Goal: Transaction & Acquisition: Purchase product/service

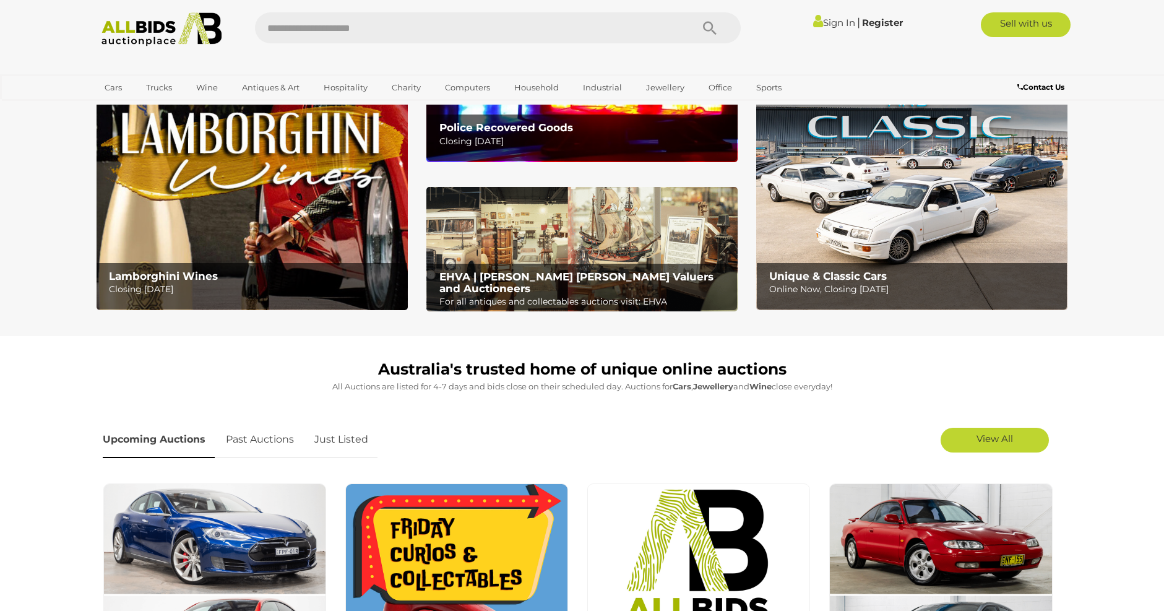
scroll to position [124, 0]
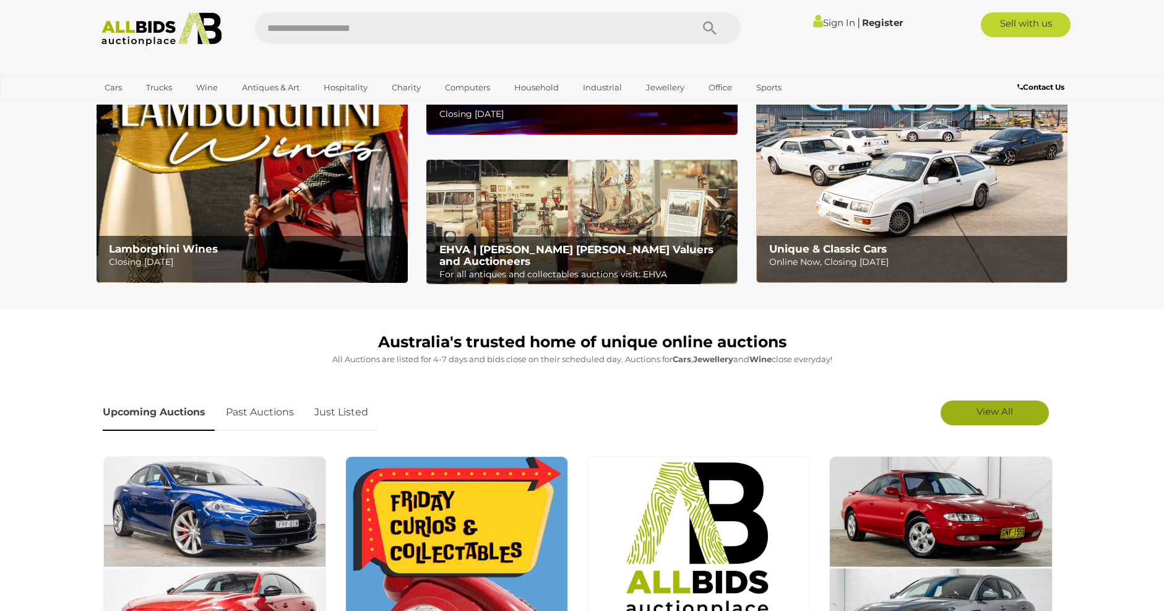
click at [996, 408] on span "View All" at bounding box center [994, 411] width 37 height 12
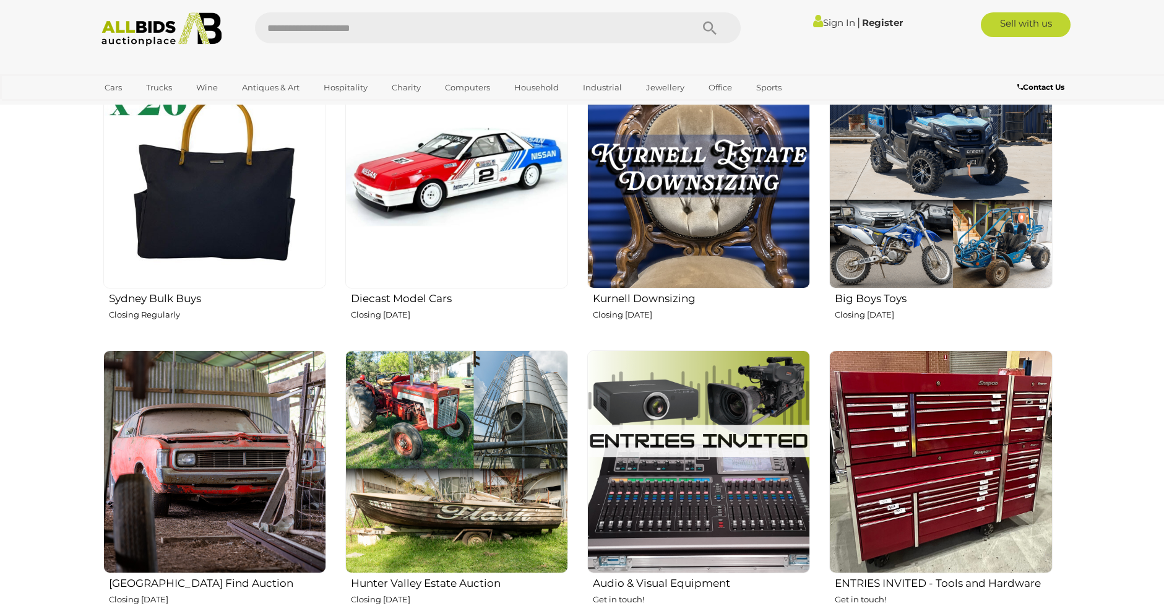
scroll to position [1980, 0]
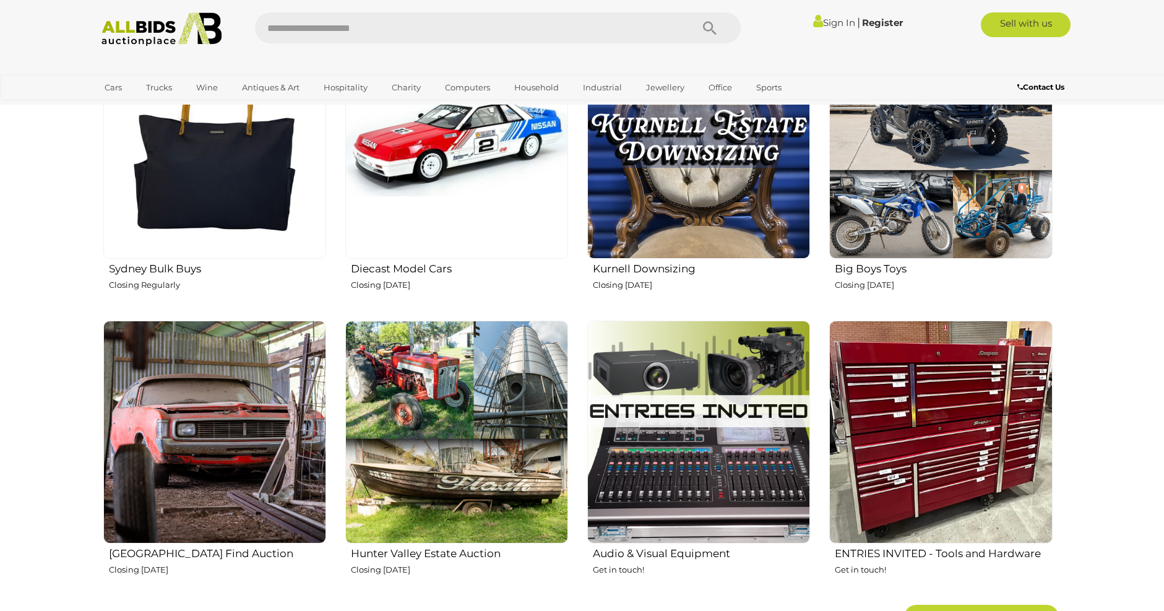
click at [434, 377] on img at bounding box center [456, 431] width 223 height 223
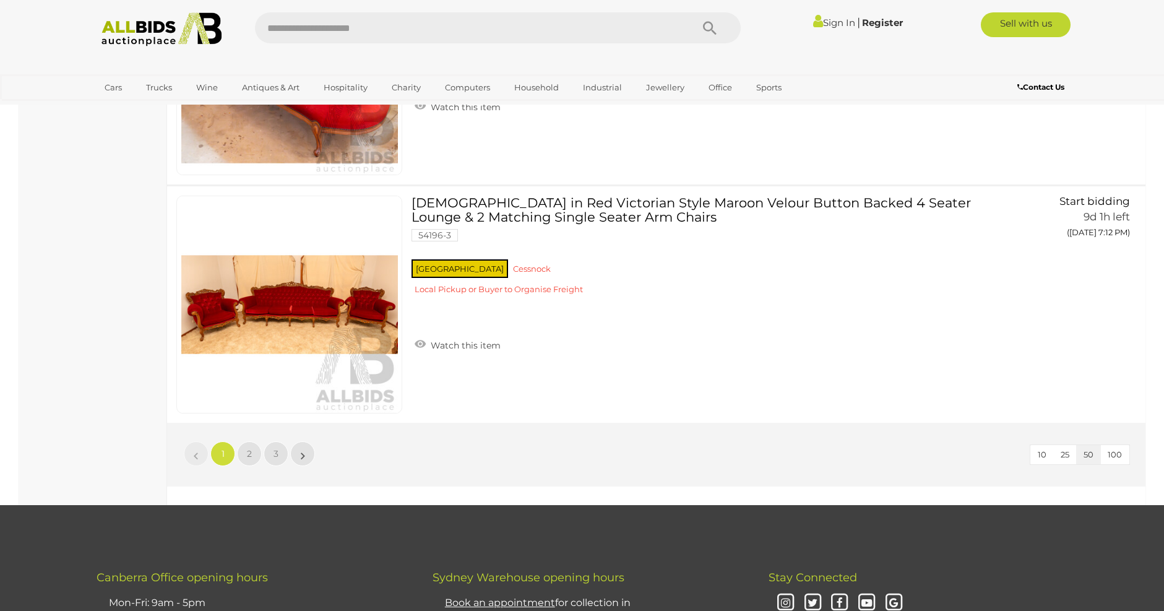
scroll to position [11693, 0]
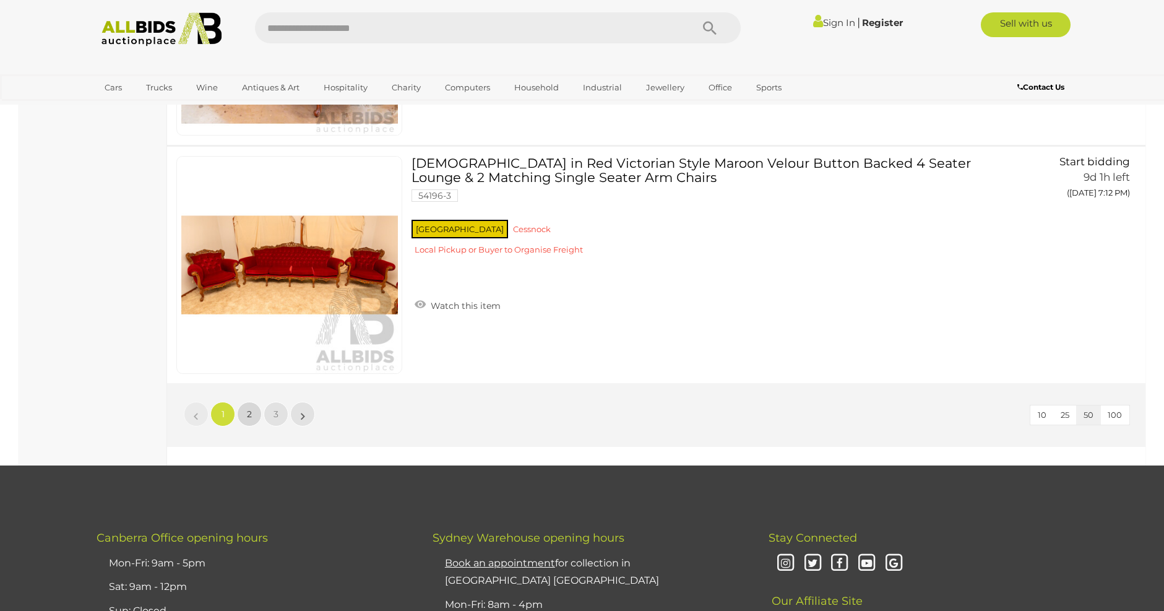
click at [250, 410] on span "2" at bounding box center [249, 413] width 5 height 11
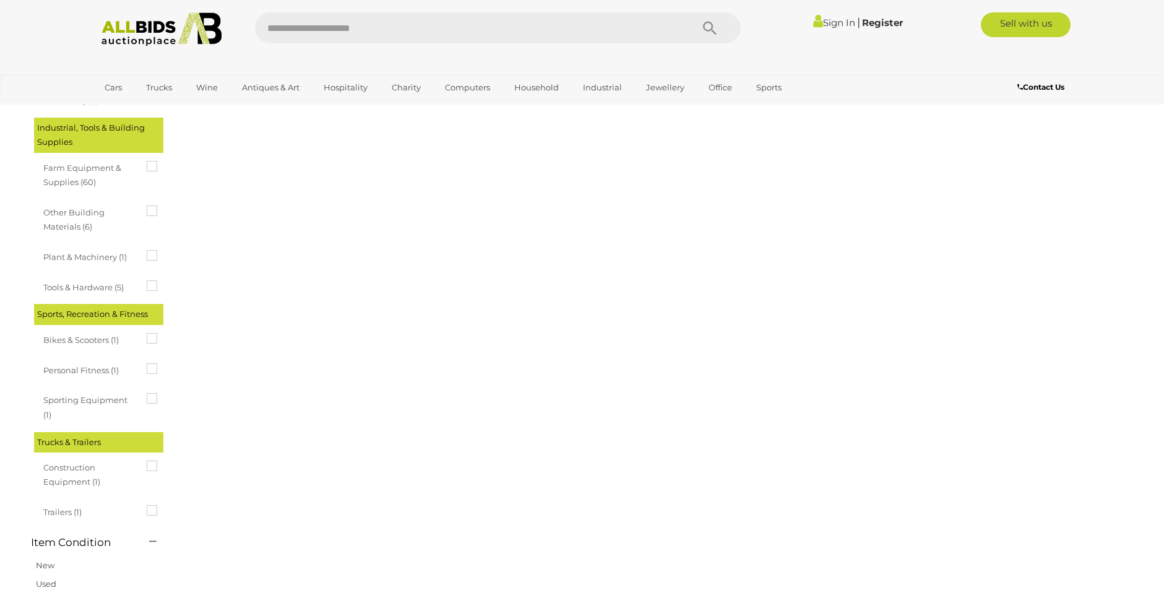
scroll to position [43, 0]
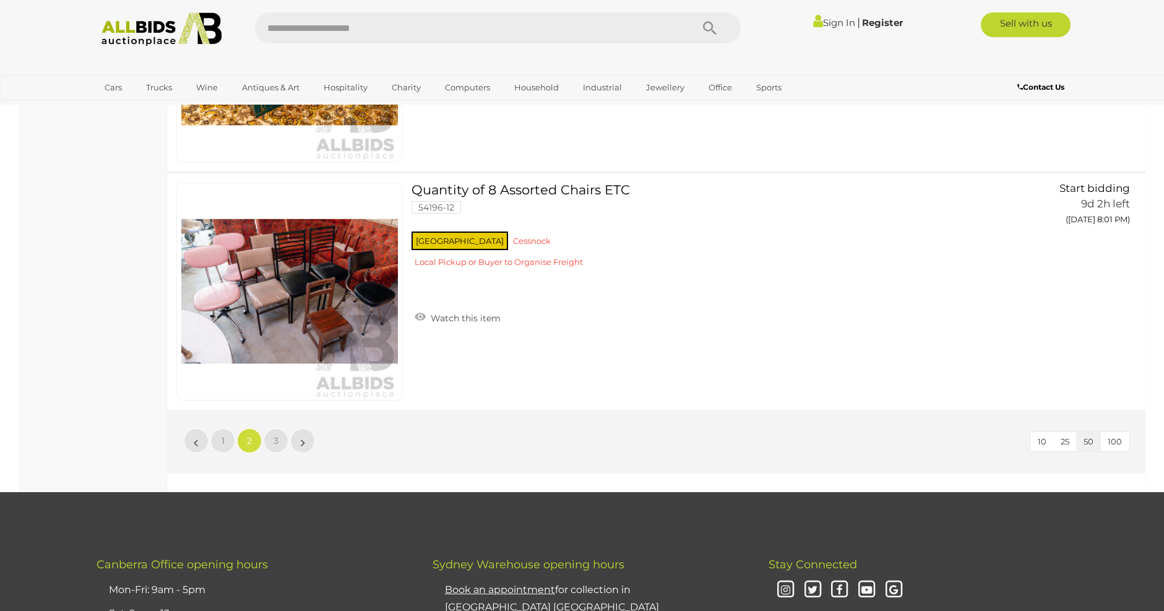
scroll to position [11674, 0]
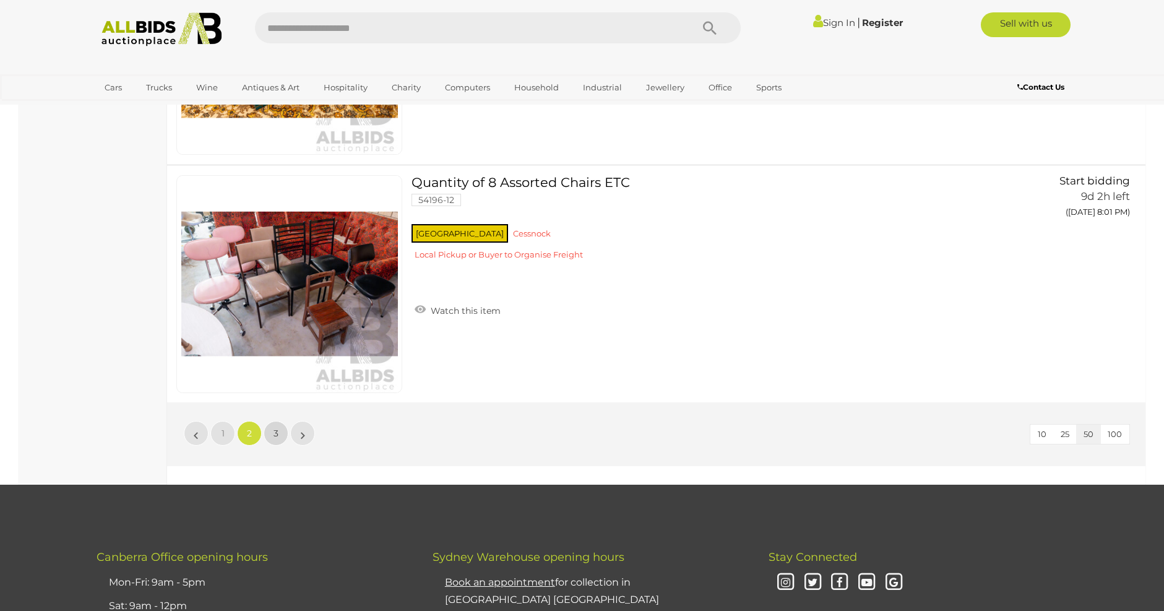
click at [275, 434] on span "3" at bounding box center [275, 432] width 5 height 11
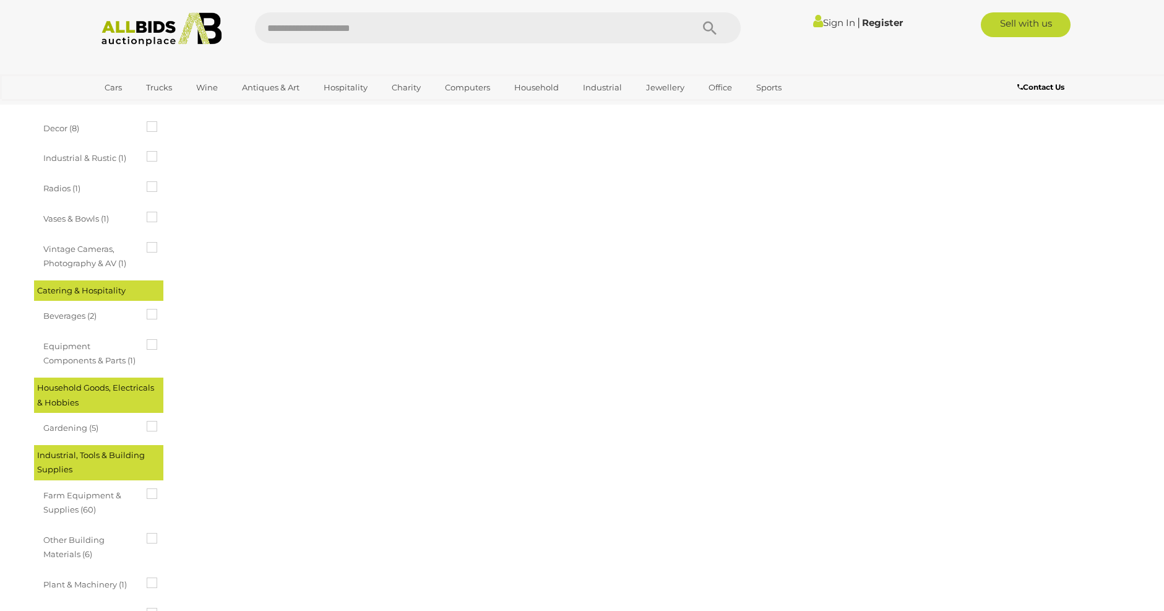
scroll to position [557, 0]
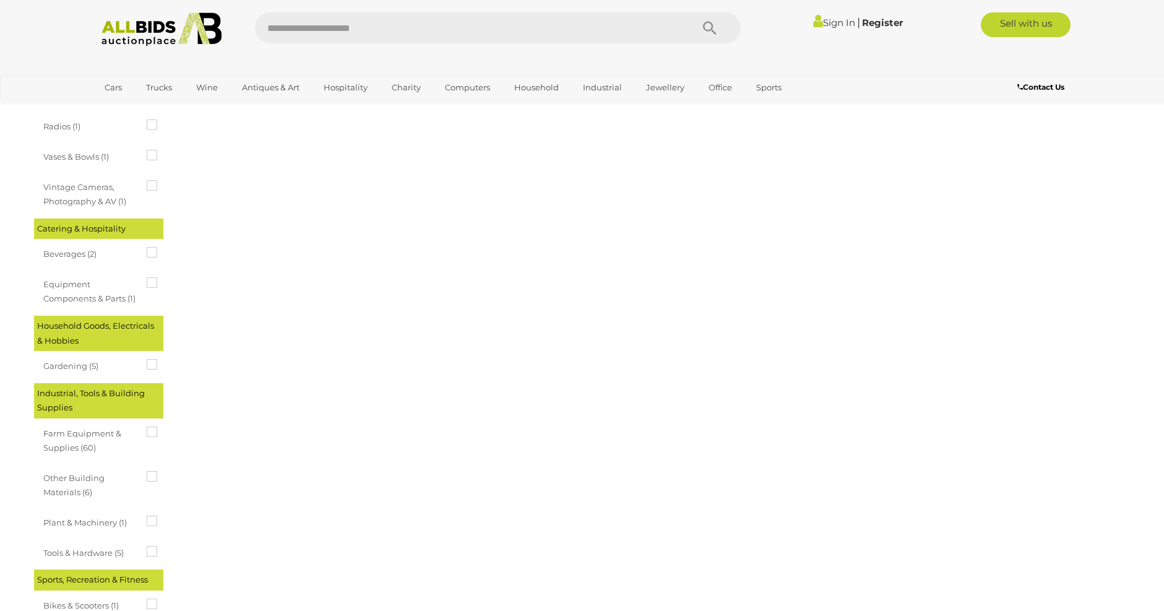
click at [71, 444] on span "Farm Equipment & Supplies (60)" at bounding box center [89, 439] width 93 height 32
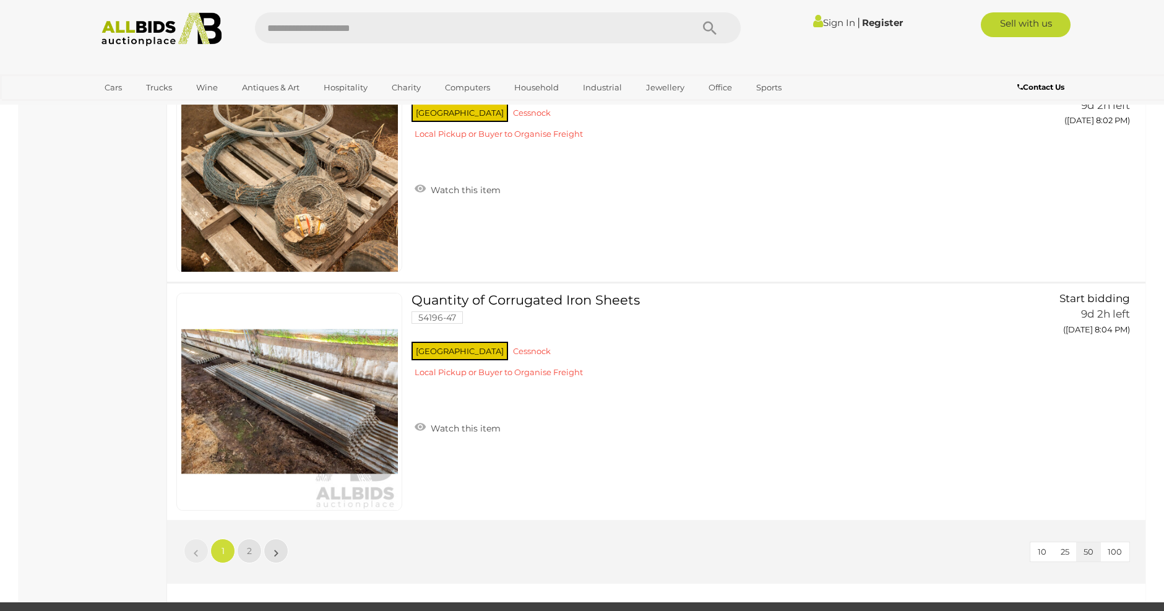
scroll to position [11693, 0]
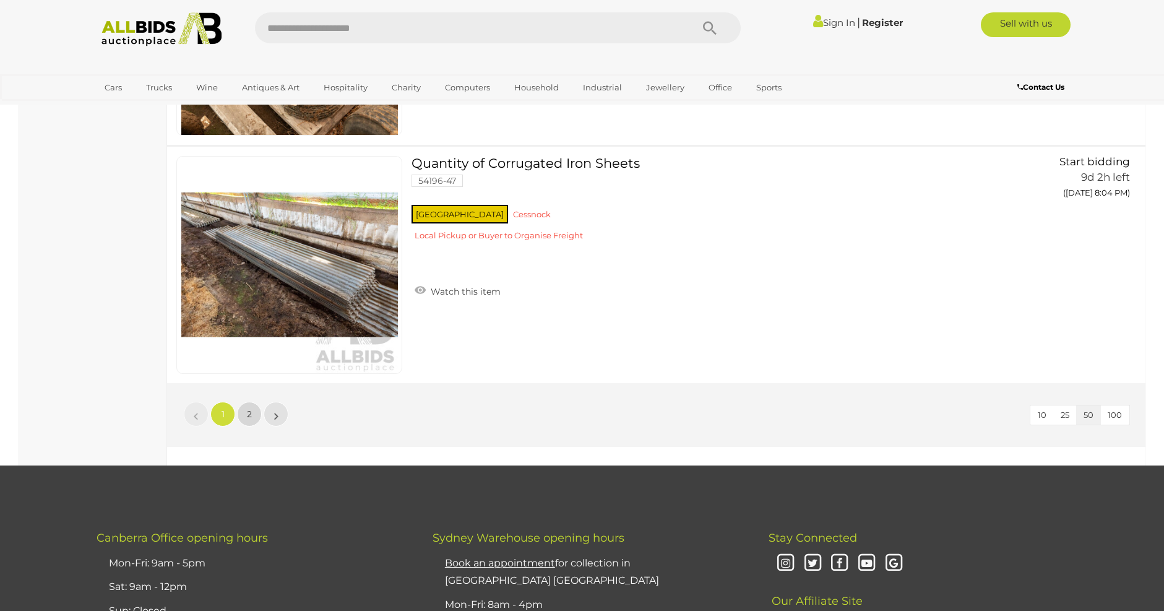
click at [247, 412] on span "2" at bounding box center [249, 413] width 5 height 11
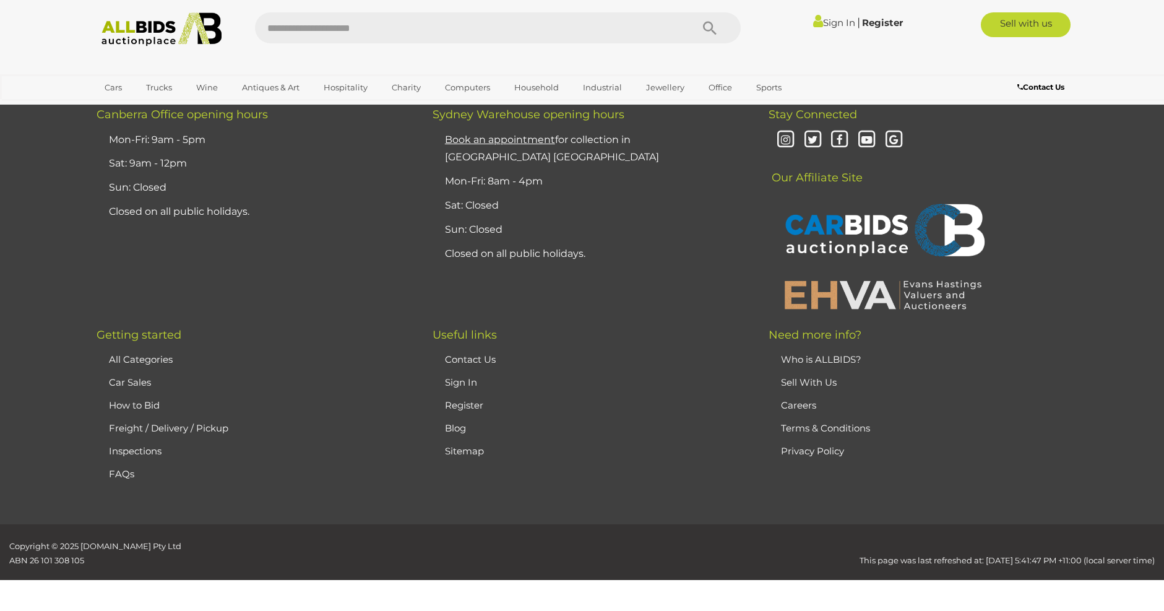
scroll to position [43, 0]
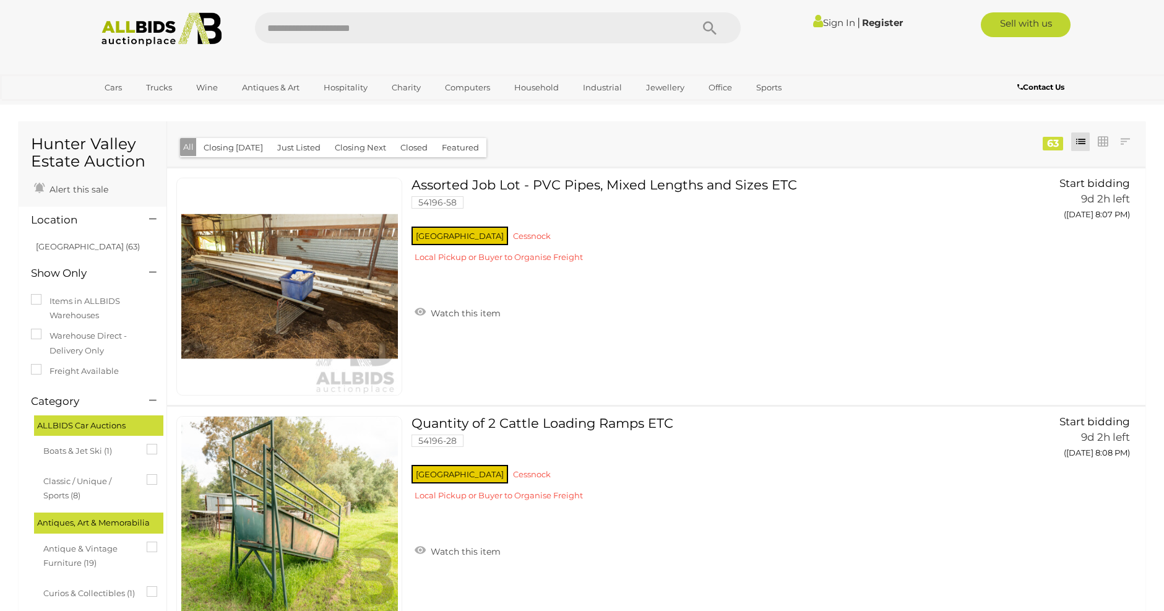
scroll to position [43, 0]
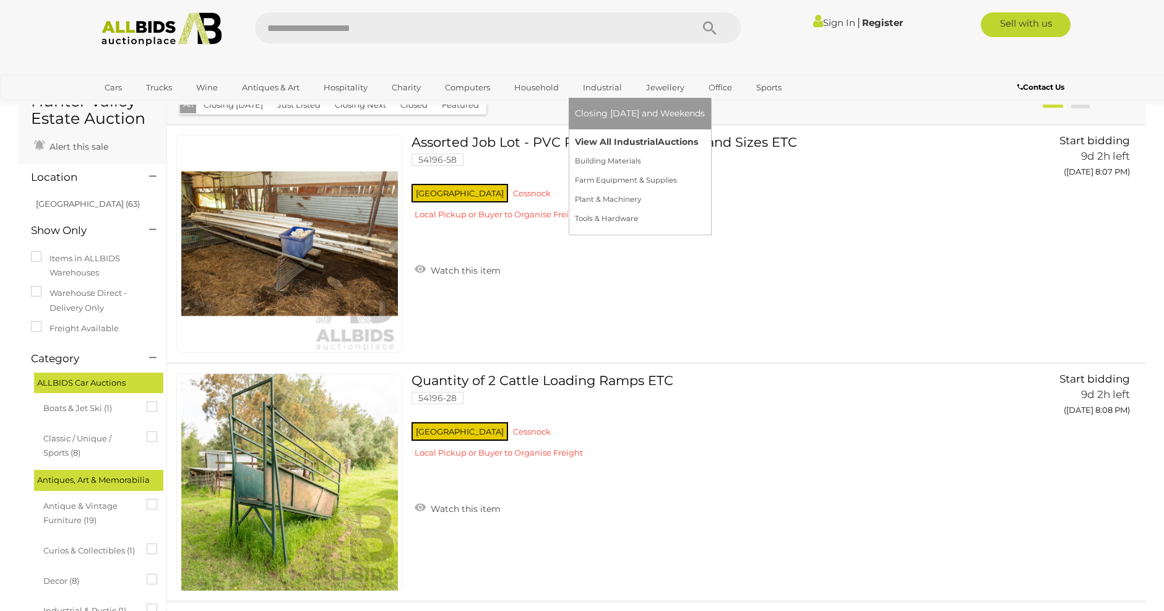
click at [606, 137] on link "View All Industrial Auctions" at bounding box center [640, 141] width 130 height 19
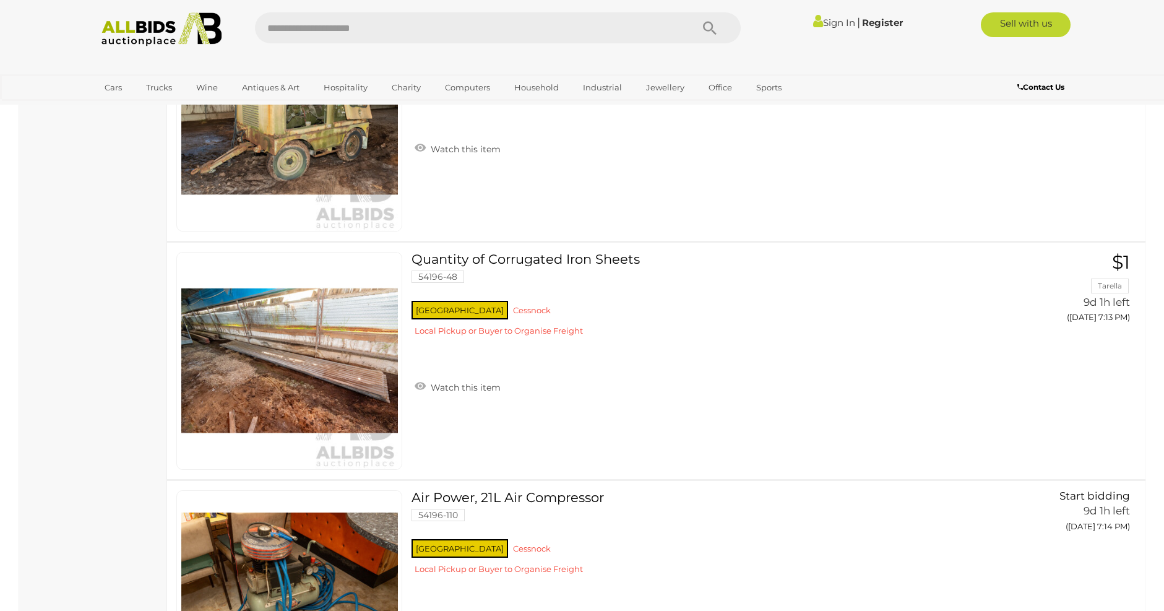
scroll to position [11012, 0]
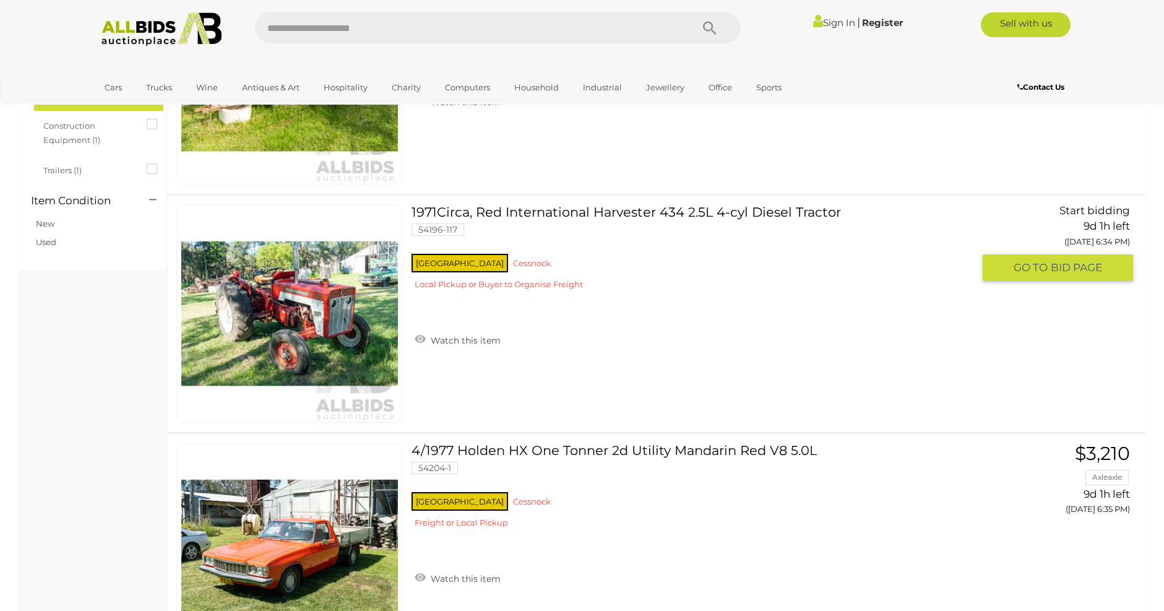
scroll to position [1218, 0]
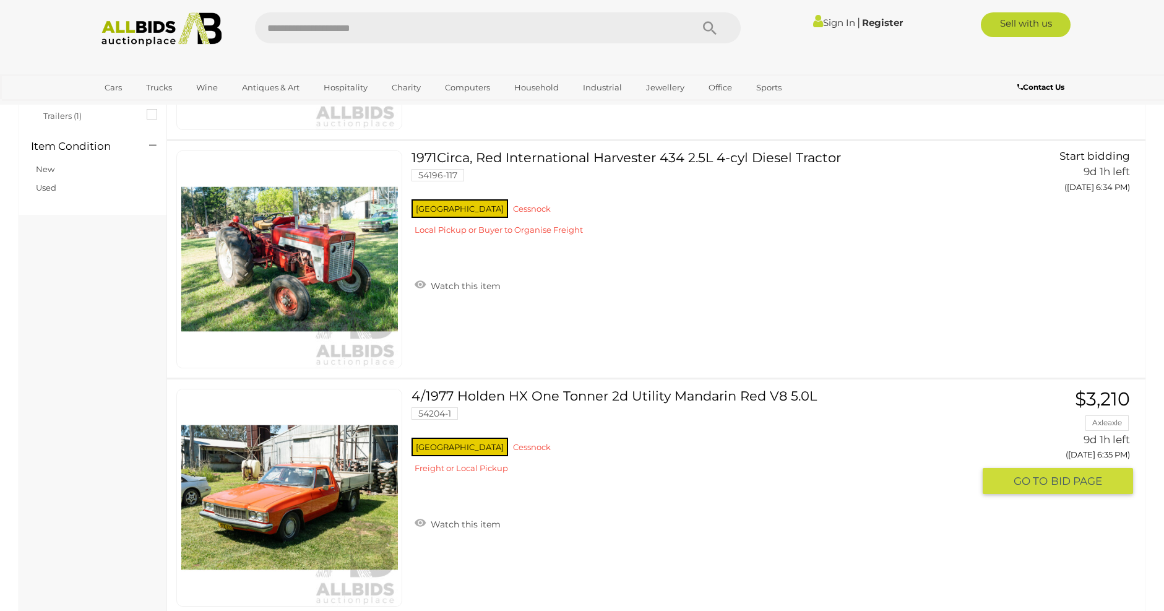
click at [289, 466] on link at bounding box center [289, 498] width 226 height 218
